Goal: Task Accomplishment & Management: Use online tool/utility

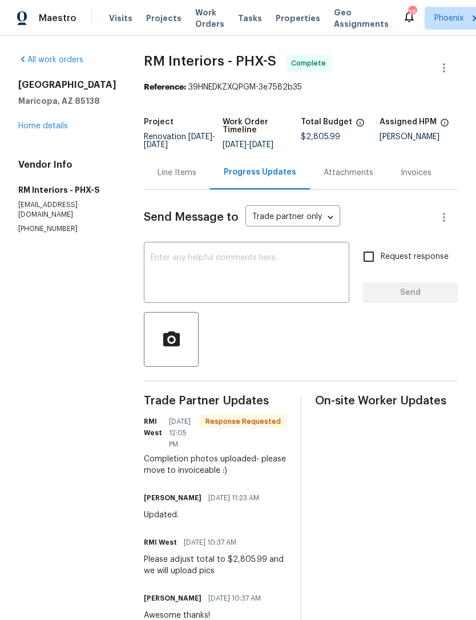
click at [166, 179] on div "Line Items" at bounding box center [177, 172] width 39 height 11
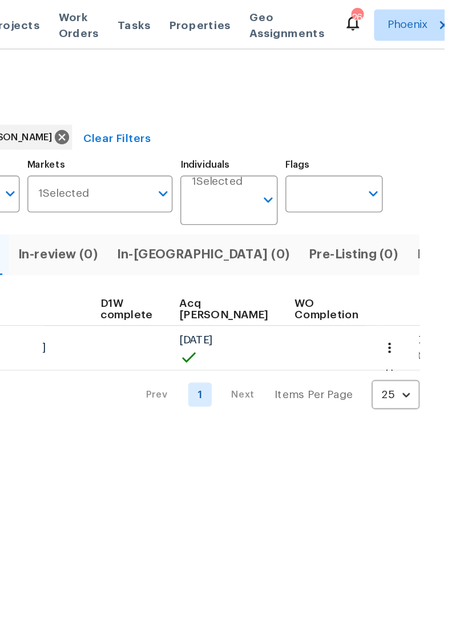
scroll to position [0, 156]
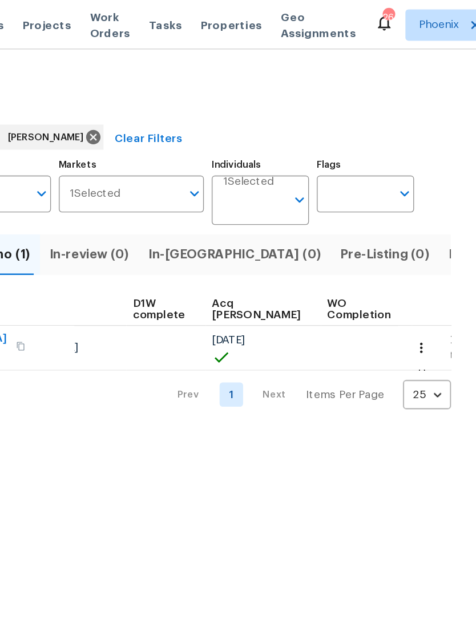
click at [456, 193] on span "Listed (19)" at bounding box center [479, 185] width 47 height 16
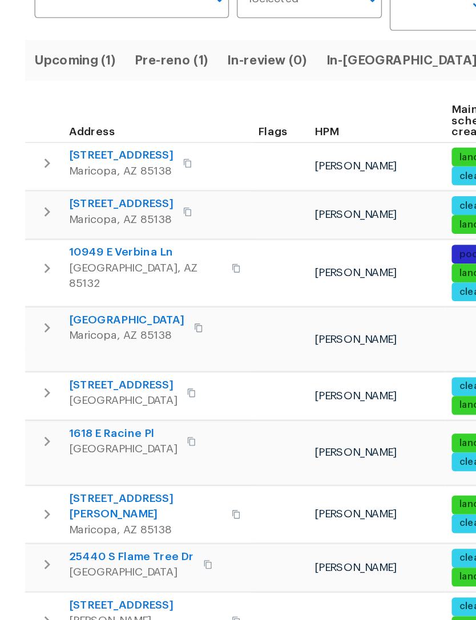
click at [78, 284] on span "35972 W Seville Dr" at bounding box center [88, 289] width 76 height 11
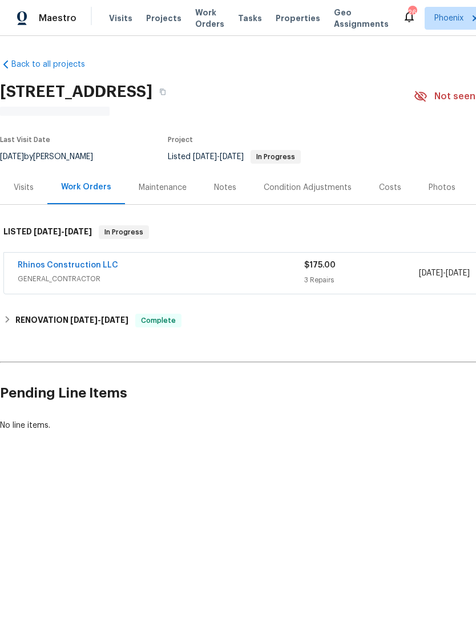
click at [55, 269] on link "Rhinos Construction LLC" at bounding box center [68, 265] width 100 height 8
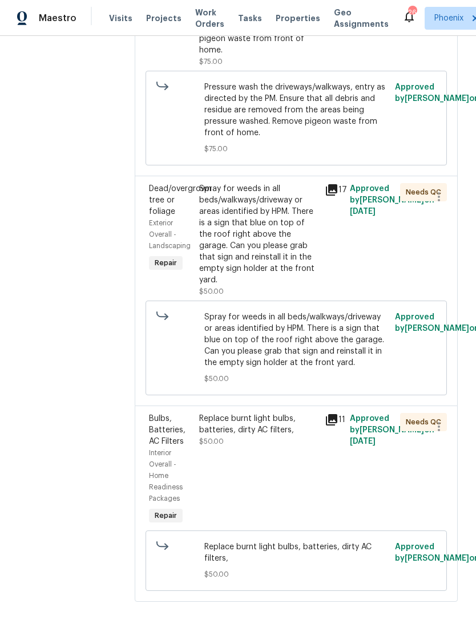
scroll to position [269, 0]
click at [261, 421] on div "Replace burnt light bulbs, batteries, dirty AC filters," at bounding box center [258, 425] width 119 height 23
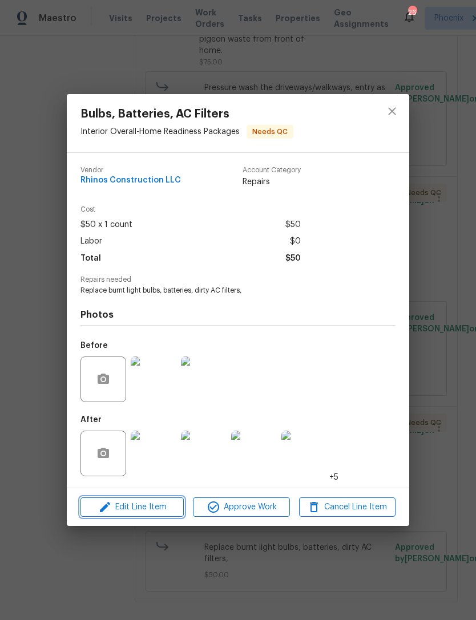
click at [150, 506] on span "Edit Line Item" at bounding box center [132, 508] width 96 height 14
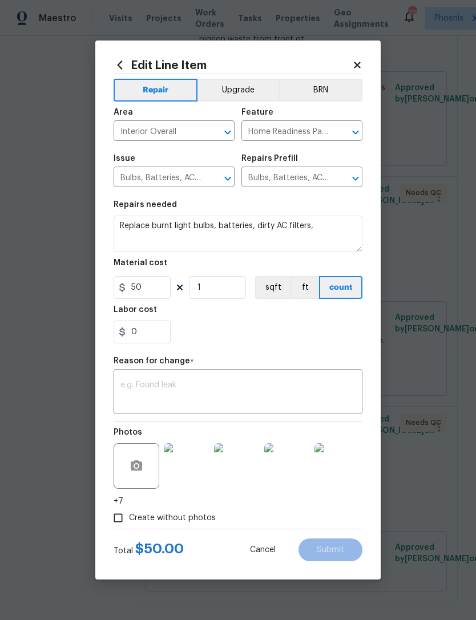
click at [209, 386] on textarea at bounding box center [237, 393] width 235 height 24
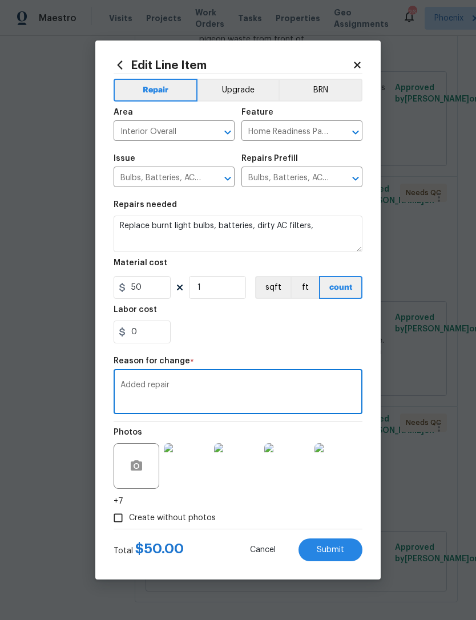
type textarea "Added repair"
click at [162, 289] on input "50" at bounding box center [142, 287] width 57 height 23
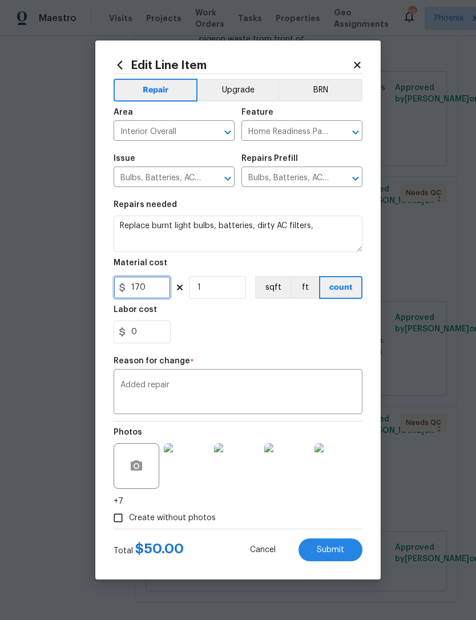
type input "170"
click at [276, 397] on textarea "Added repair" at bounding box center [237, 393] width 235 height 24
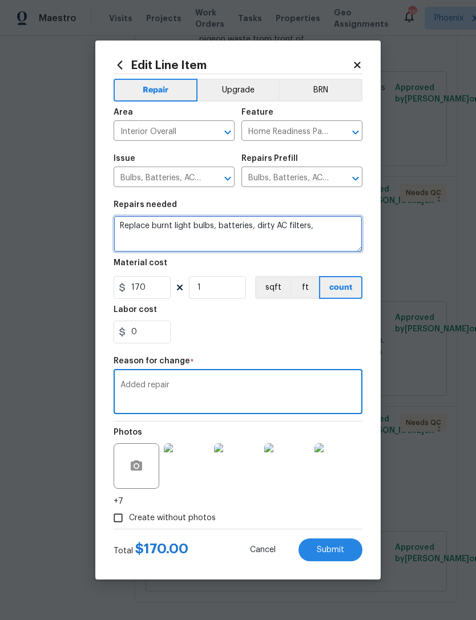
click at [344, 227] on textarea "Replace burnt light bulbs, batteries, dirty AC filters," at bounding box center [238, 234] width 249 height 37
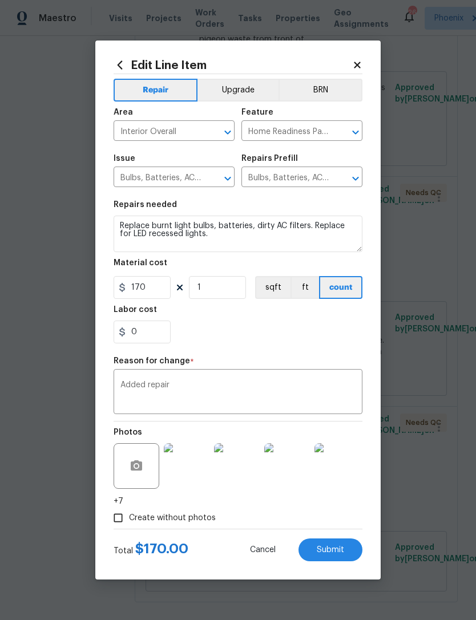
click at [262, 325] on div "0" at bounding box center [238, 332] width 249 height 23
click at [330, 547] on span "Submit" at bounding box center [330, 550] width 27 height 9
type textarea "Replace burnt light bulbs, batteries, dirty AC filters,"
type input "50"
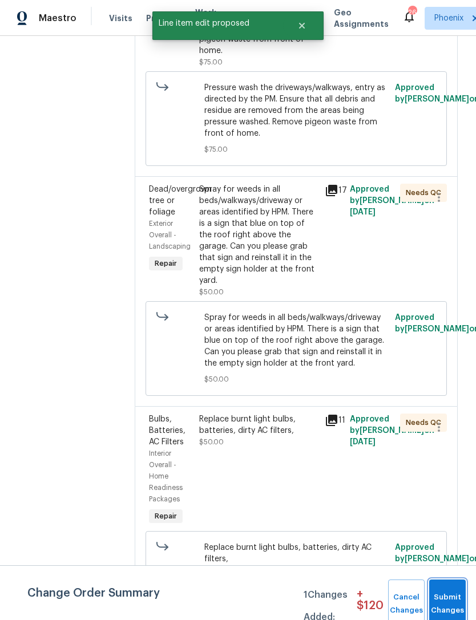
click at [447, 592] on button "Submit Changes" at bounding box center [447, 604] width 37 height 49
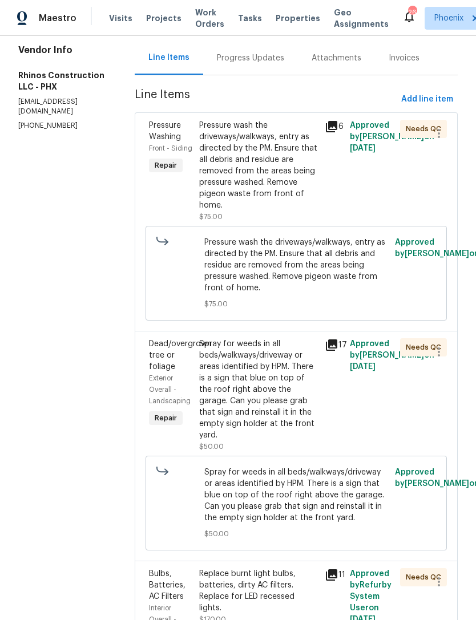
scroll to position [148, 0]
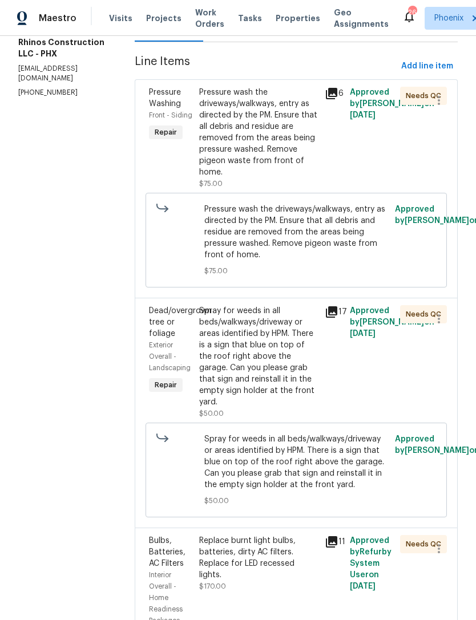
click at [295, 131] on div "Pressure wash the driveways/walkways, entry as directed by the PM. Ensure that …" at bounding box center [258, 132] width 119 height 91
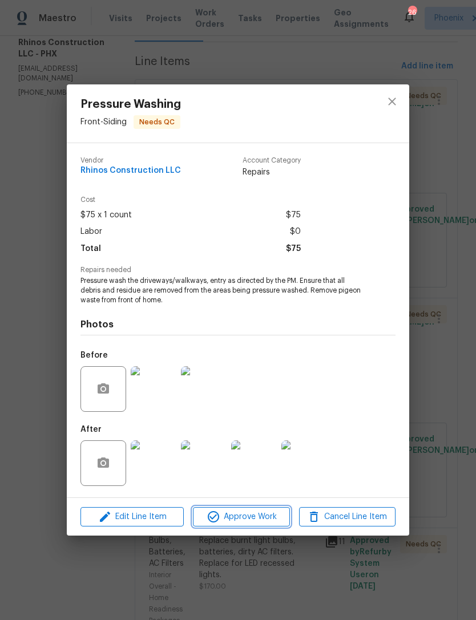
click at [241, 519] on span "Approve Work" at bounding box center [241, 517] width 90 height 14
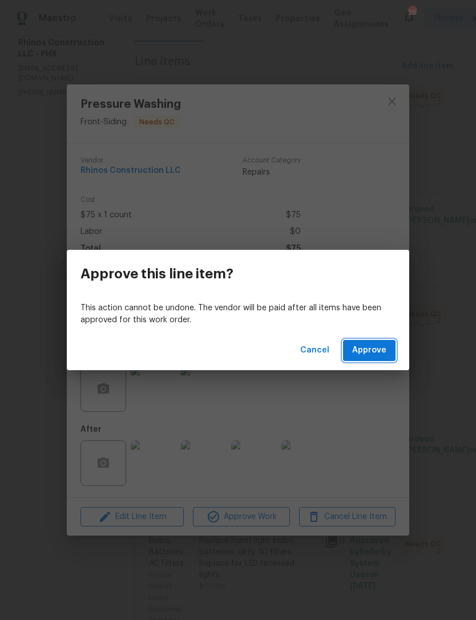
click at [375, 344] on span "Approve" at bounding box center [369, 351] width 34 height 14
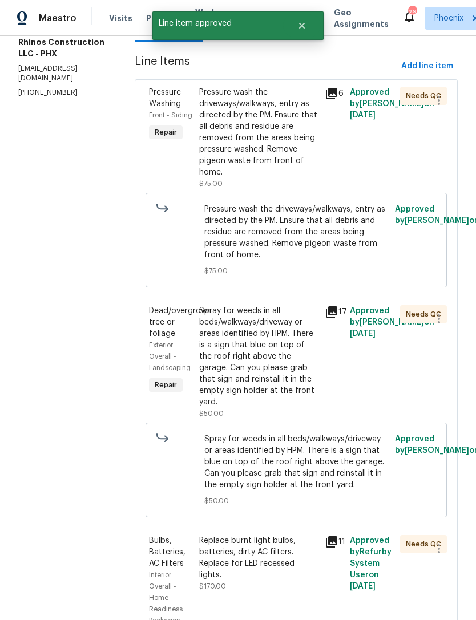
scroll to position [0, 0]
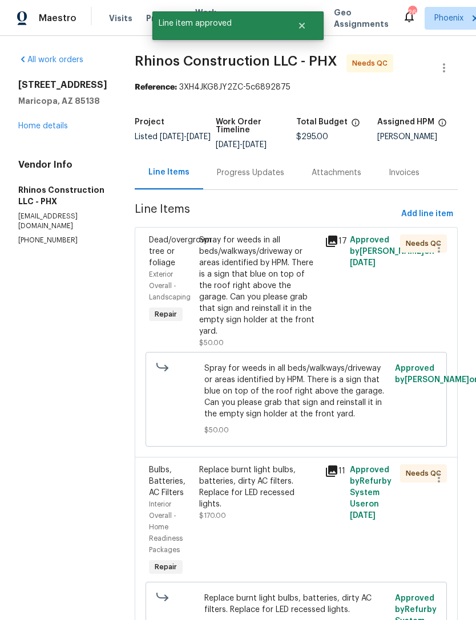
click at [312, 265] on div "Spray for weeds in all beds/walkways/driveway or areas identified by HPM. There…" at bounding box center [258, 286] width 119 height 103
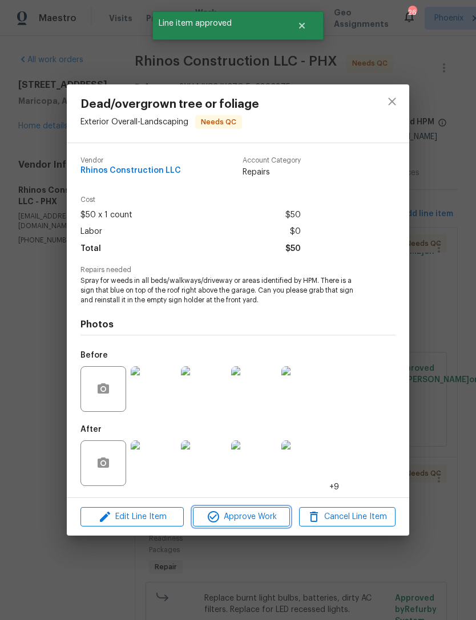
click at [251, 517] on span "Approve Work" at bounding box center [241, 517] width 90 height 14
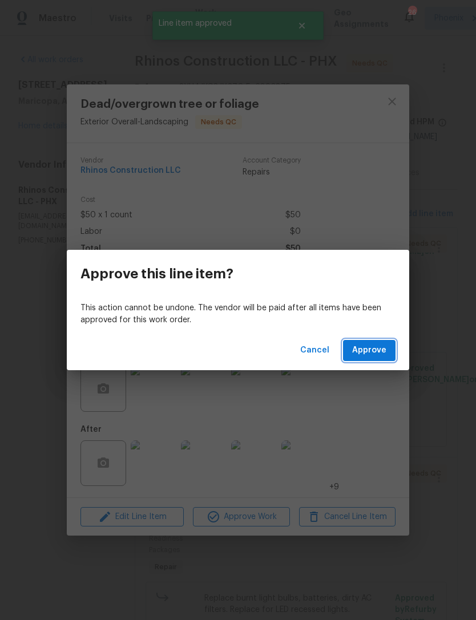
click at [381, 349] on span "Approve" at bounding box center [369, 351] width 34 height 14
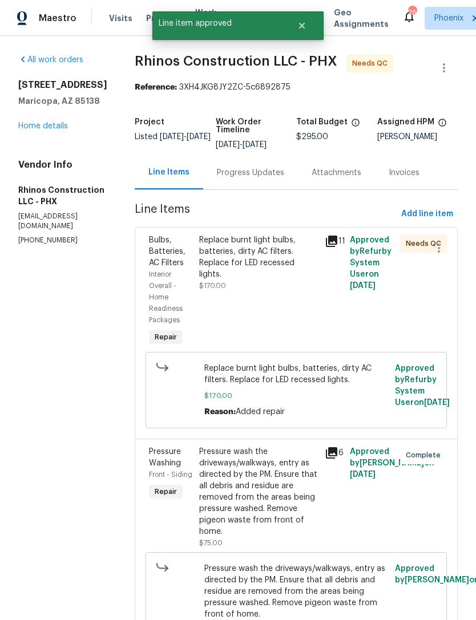
click at [309, 269] on div "Replace burnt light bulbs, batteries, dirty AC filters. Replace for LED recesse…" at bounding box center [258, 258] width 119 height 46
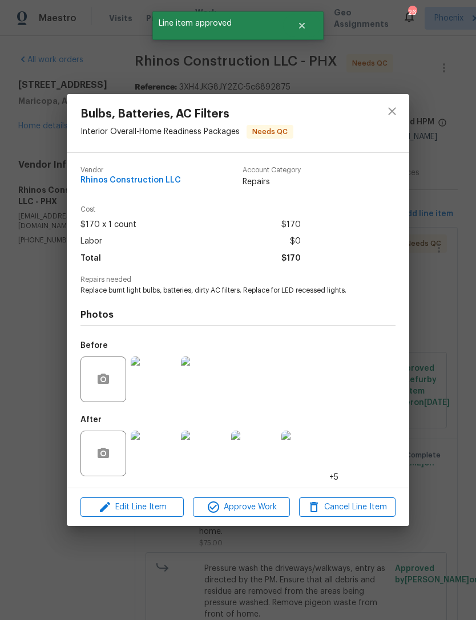
click at [335, 480] on span "+5" at bounding box center [333, 477] width 9 height 11
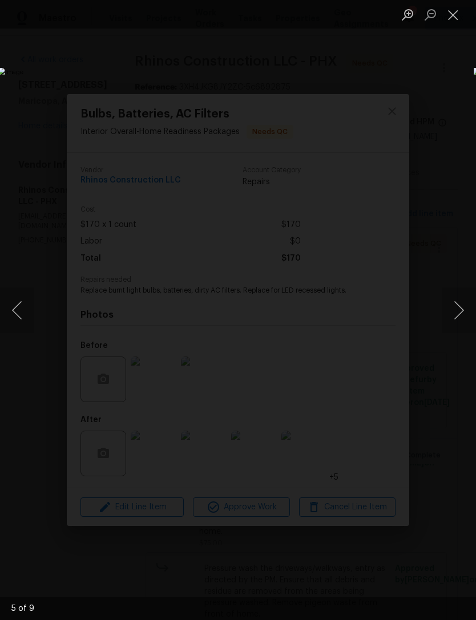
click at [454, 309] on button "Next image" at bounding box center [459, 311] width 34 height 46
click at [461, 308] on button "Next image" at bounding box center [459, 311] width 34 height 46
click at [459, 9] on button "Close lightbox" at bounding box center [453, 15] width 23 height 20
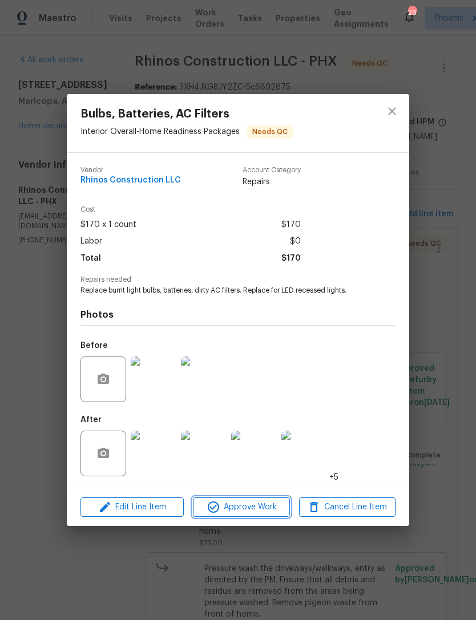
click at [244, 509] on span "Approve Work" at bounding box center [241, 508] width 90 height 14
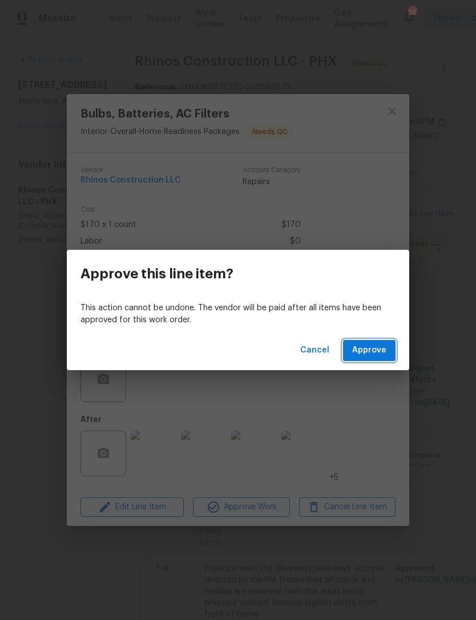
click at [384, 345] on span "Approve" at bounding box center [369, 351] width 34 height 14
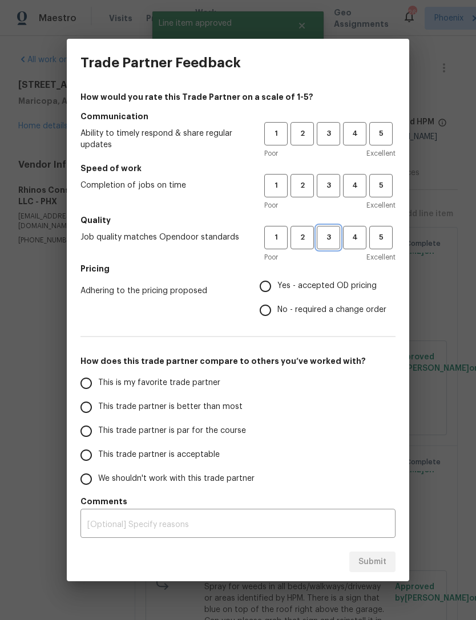
click at [334, 238] on span "3" at bounding box center [328, 237] width 21 height 13
click at [332, 193] on button "3" at bounding box center [328, 185] width 23 height 23
click at [330, 135] on span "3" at bounding box center [328, 133] width 21 height 13
click at [269, 284] on input "Yes - accepted OD pricing" at bounding box center [265, 287] width 24 height 24
radio input "true"
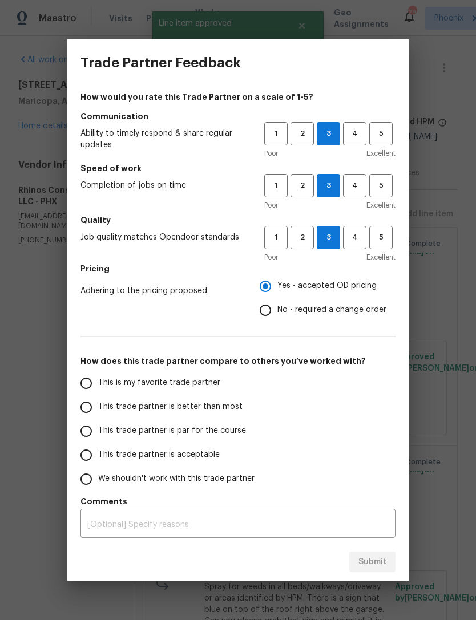
click at [83, 379] on input "This is my favorite trade partner" at bounding box center [86, 384] width 24 height 24
click at [380, 560] on span "Submit" at bounding box center [372, 562] width 28 height 14
radio input "true"
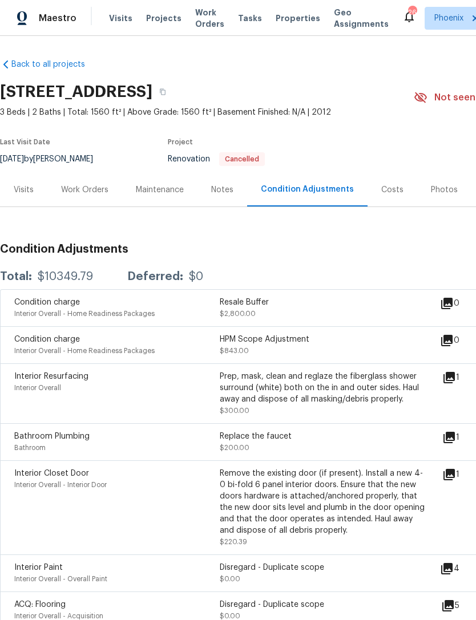
scroll to position [37, 0]
click at [22, 86] on h2 "[STREET_ADDRESS]" at bounding box center [76, 91] width 152 height 11
click at [102, 184] on div "Work Orders" at bounding box center [84, 189] width 47 height 11
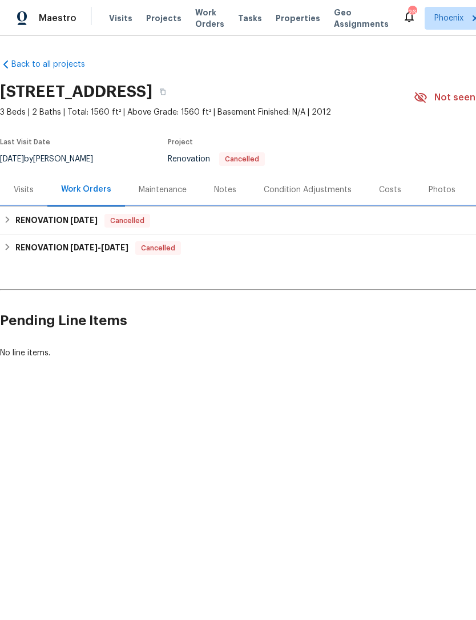
click at [15, 228] on h6 "RENOVATION [DATE]" at bounding box center [56, 221] width 82 height 14
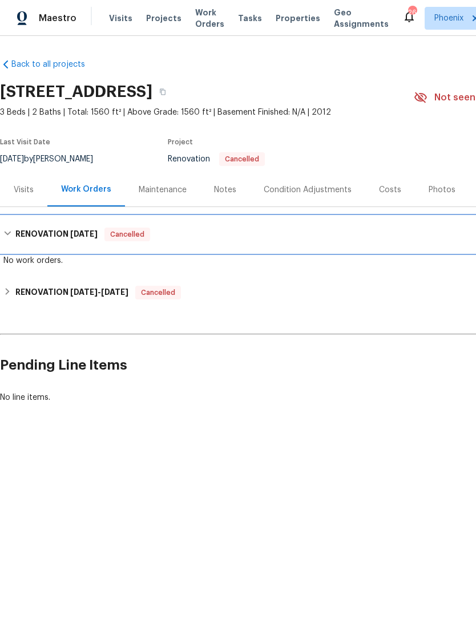
click at [15, 241] on h6 "RENOVATION [DATE]" at bounding box center [56, 235] width 82 height 14
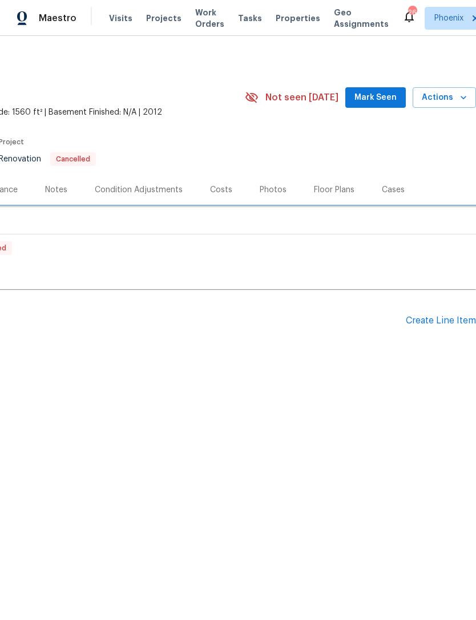
scroll to position [0, 169]
click at [444, 326] on div "Create Line Item" at bounding box center [441, 321] width 70 height 11
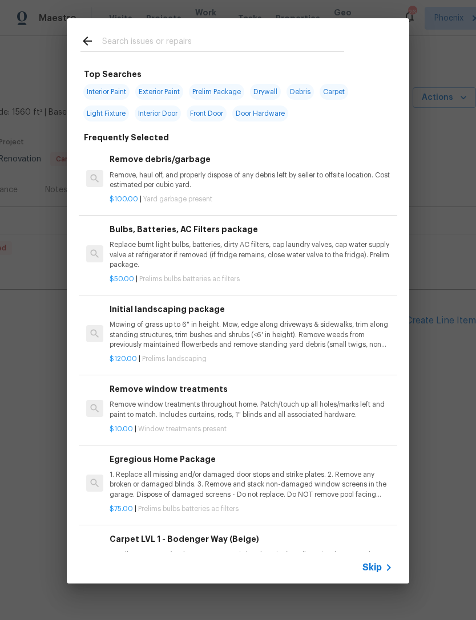
click at [164, 41] on input "text" at bounding box center [223, 42] width 242 height 17
type input "Full inter"
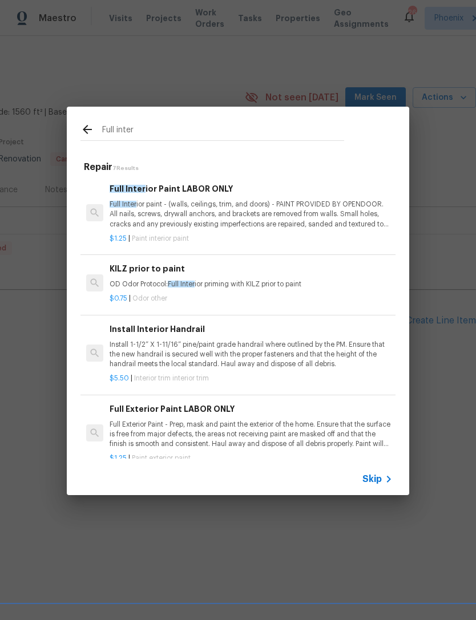
click at [324, 196] on div "Full Inter ior Paint LABOR ONLY Full Inter ior paint - (walls, ceilings, trim, …" at bounding box center [251, 206] width 283 height 47
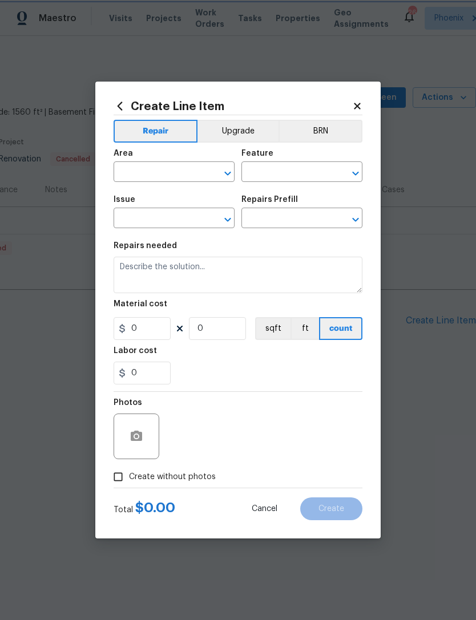
type input "Overall Paint"
type input "Interior Paint"
type input "Full Interior Paint LABOR ONLY $1.25"
type textarea "Full Interior paint - (walls, ceilings, trim, and doors) - PAINT PROVIDED BY OP…"
type input "1.25"
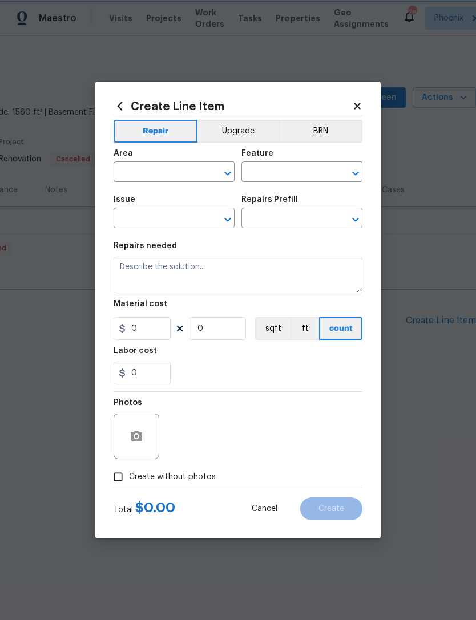
type input "1"
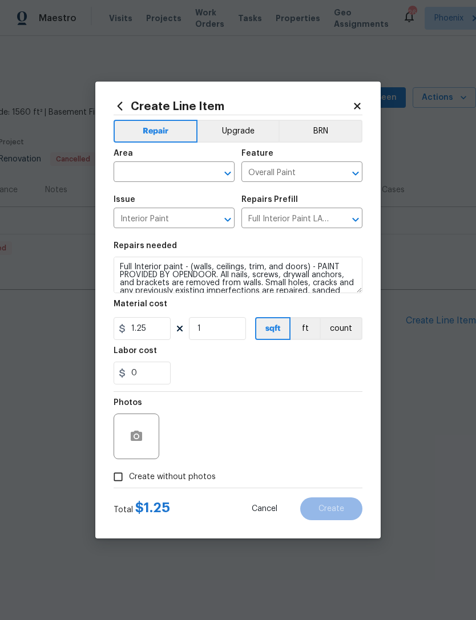
click at [196, 166] on input "text" at bounding box center [158, 173] width 89 height 18
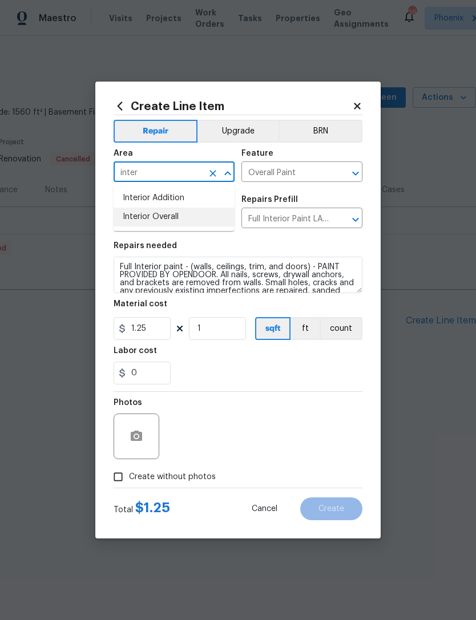
click at [169, 219] on li "Interior Overall" at bounding box center [174, 217] width 121 height 19
type input "Interior Overall"
click at [235, 397] on div "Photos" at bounding box center [238, 429] width 249 height 74
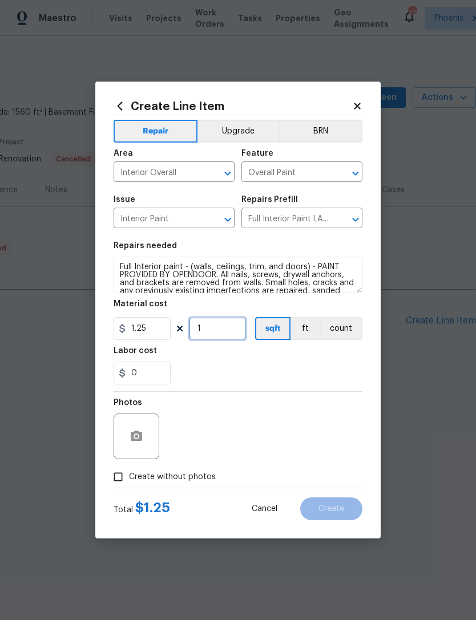
click at [232, 328] on input "1" at bounding box center [217, 328] width 57 height 23
click at [158, 330] on input "1.25" at bounding box center [142, 328] width 57 height 23
click at [231, 326] on input "1" at bounding box center [217, 328] width 57 height 23
type input "1560"
click at [290, 360] on div "Labor cost" at bounding box center [238, 354] width 249 height 15
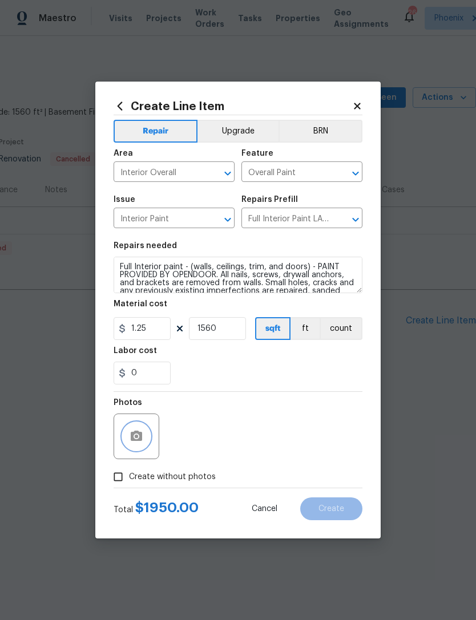
click at [140, 430] on button "button" at bounding box center [136, 436] width 27 height 27
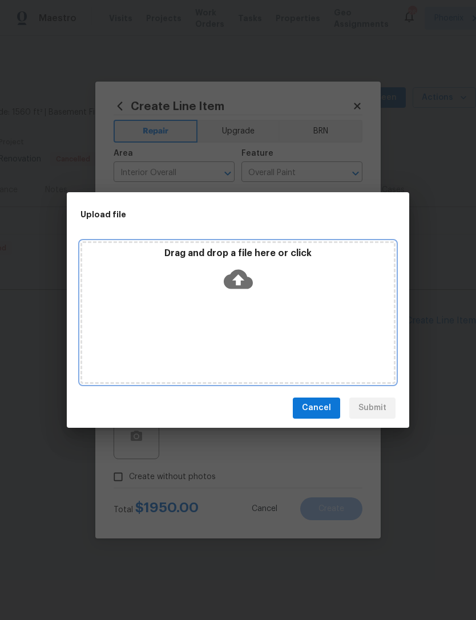
click at [248, 269] on icon at bounding box center [238, 279] width 29 height 29
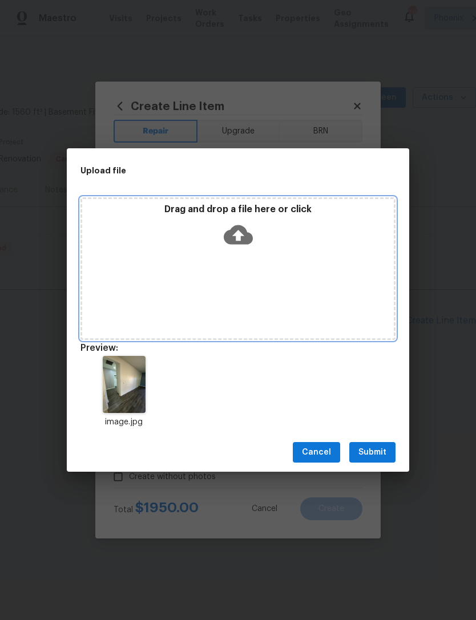
click at [248, 223] on icon at bounding box center [238, 234] width 29 height 29
click at [240, 233] on icon at bounding box center [238, 234] width 29 height 29
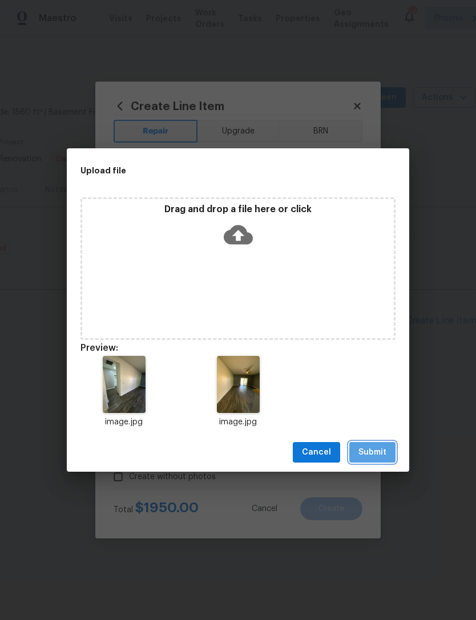
click at [380, 443] on button "Submit" at bounding box center [372, 452] width 46 height 21
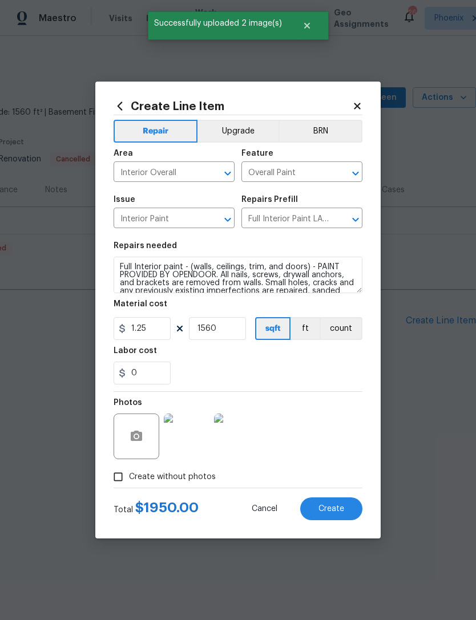
click at [341, 511] on span "Create" at bounding box center [331, 509] width 26 height 9
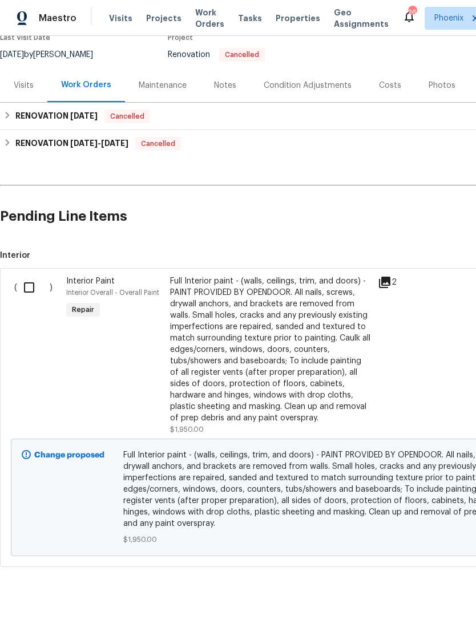
scroll to position [104, 0]
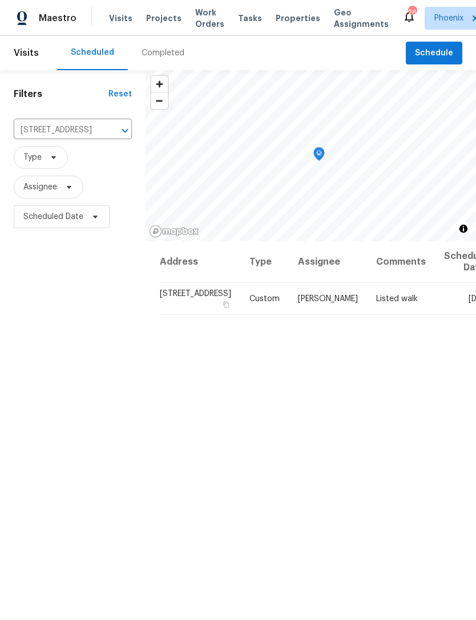
scroll to position [104, -5]
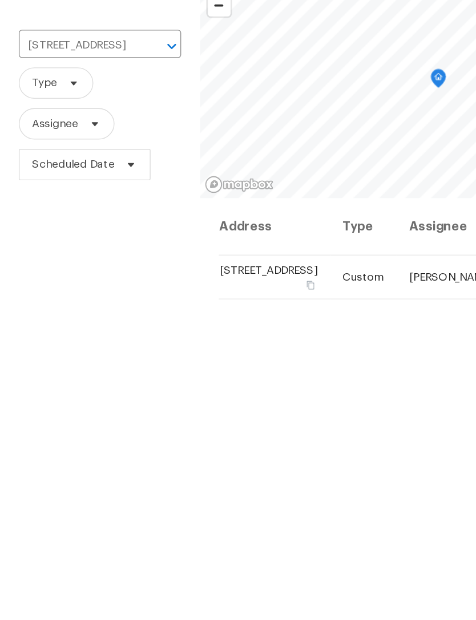
click at [107, 127] on icon "Clear" at bounding box center [110, 130] width 7 height 7
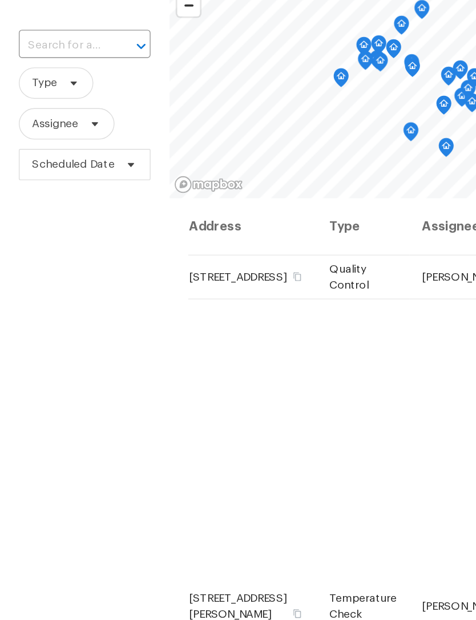
click at [41, 122] on input "text" at bounding box center [46, 131] width 64 height 18
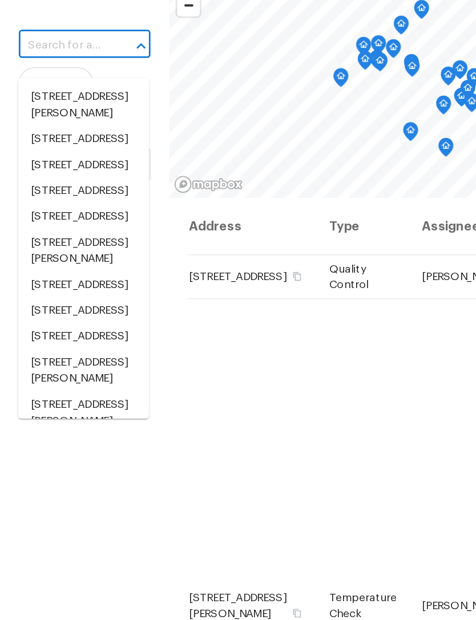
click at [38, 122] on input "text" at bounding box center [46, 131] width 64 height 18
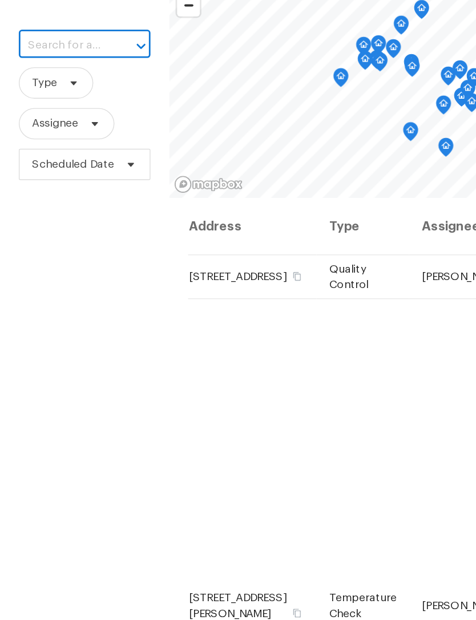
paste input "[STREET_ADDRESS]"
type input "[STREET_ADDRESS]"
click at [63, 159] on li "[STREET_ADDRESS]" at bounding box center [60, 168] width 95 height 19
